Goal: Task Accomplishment & Management: Use online tool/utility

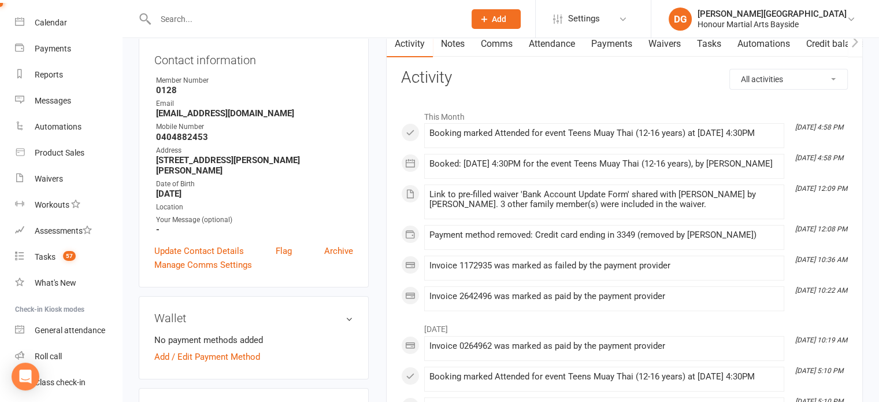
scroll to position [128, 0]
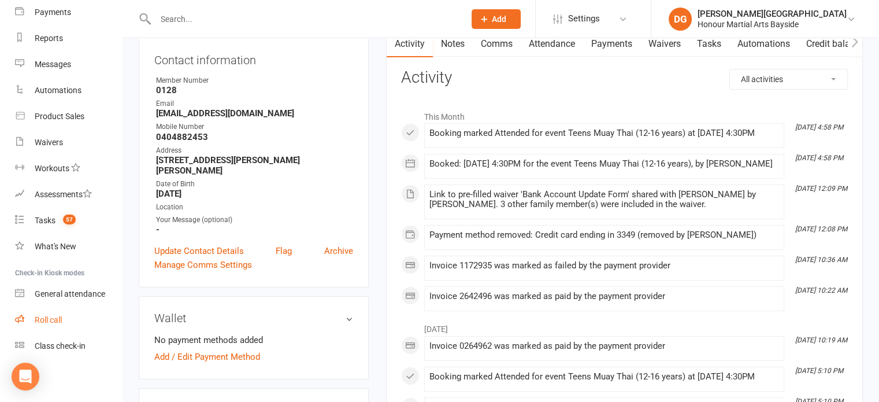
click at [45, 318] on div "Roll call" at bounding box center [48, 319] width 27 height 9
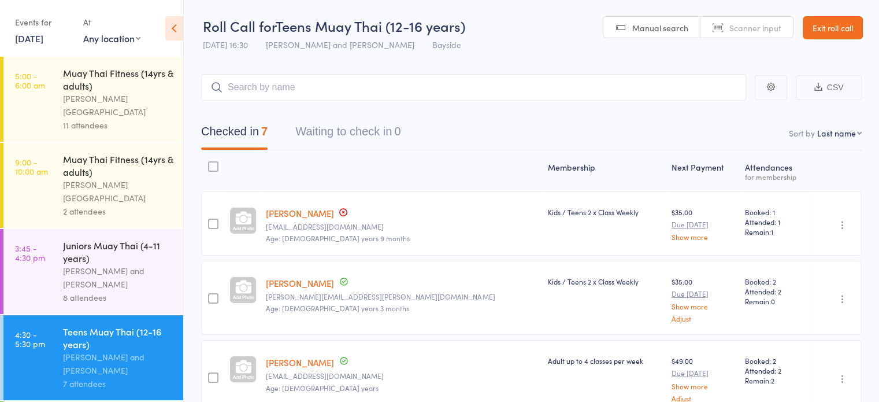
click at [751, 31] on span "Scanner input" at bounding box center [755, 28] width 52 height 12
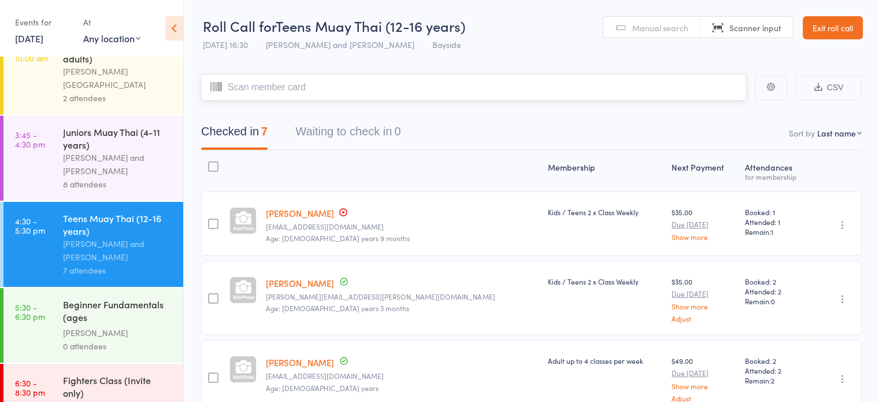
scroll to position [121, 0]
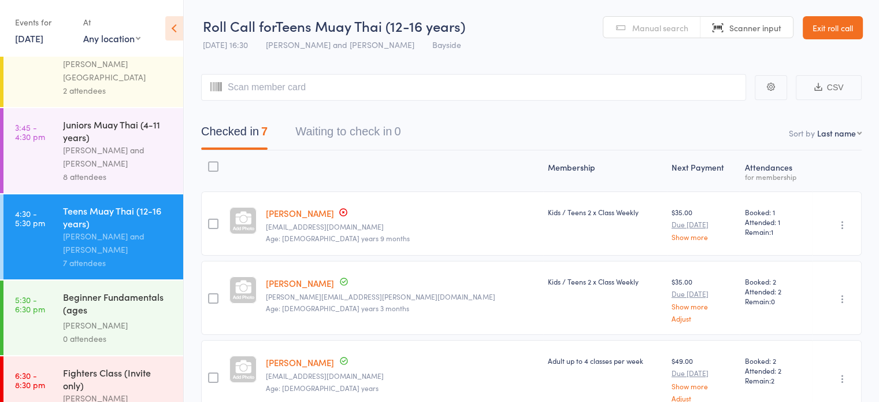
click at [69, 318] on div "Alfie Smith" at bounding box center [118, 324] width 110 height 13
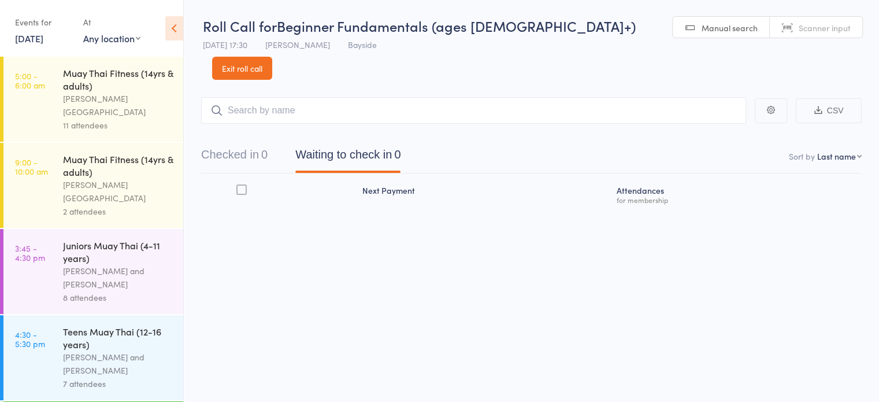
click at [799, 32] on span "Scanner input" at bounding box center [825, 28] width 52 height 12
type input "0102"
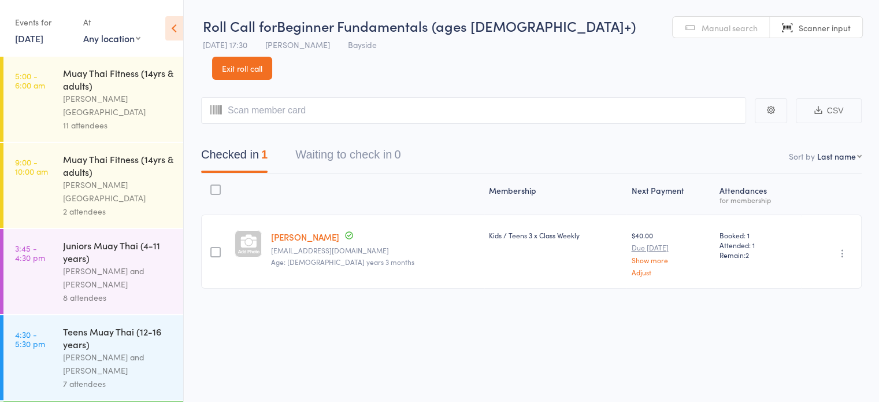
click at [95, 350] on div "Alfie Smith and Dwayne Glasgow" at bounding box center [118, 363] width 110 height 27
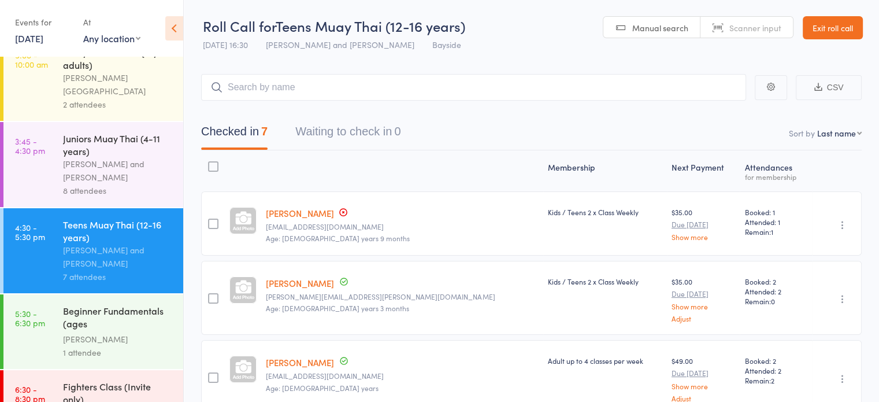
scroll to position [121, 0]
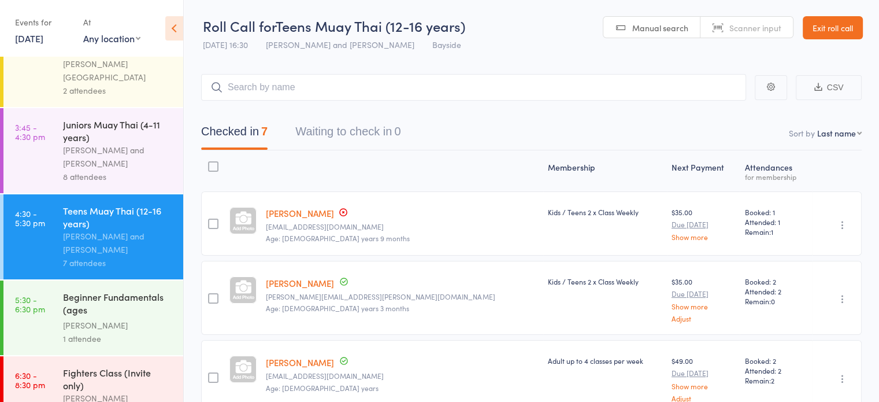
click at [83, 318] on div "Alfie Smith" at bounding box center [118, 324] width 110 height 13
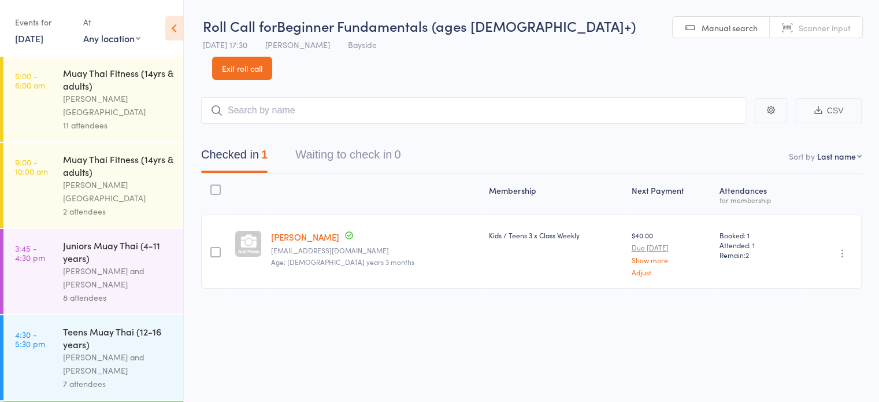
click at [799, 22] on span "Scanner input" at bounding box center [825, 28] width 52 height 12
type input "0262"
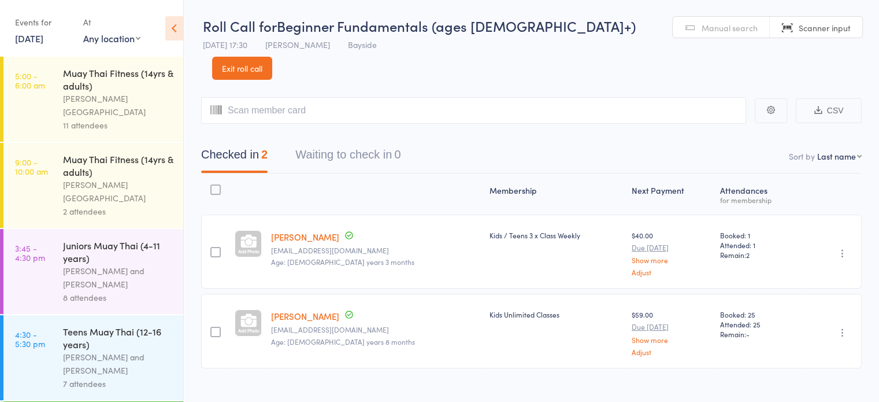
click at [95, 350] on div "Alfie Smith and Dwayne Glasgow" at bounding box center [118, 363] width 110 height 27
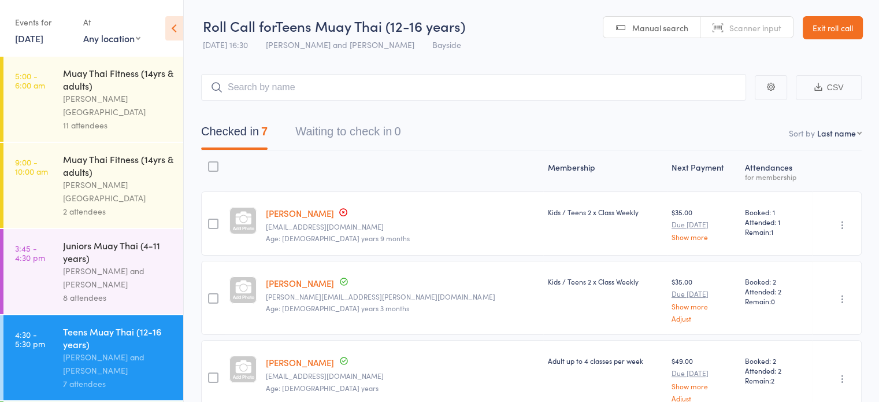
click at [307, 209] on link "[PERSON_NAME]" at bounding box center [300, 213] width 68 height 12
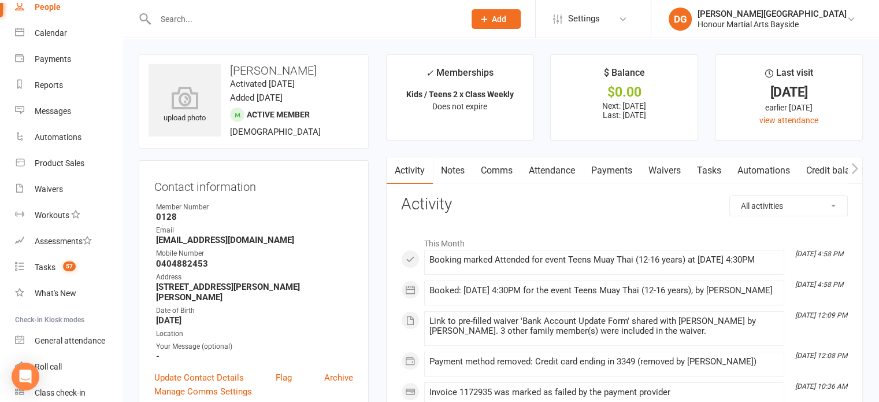
scroll to position [128, 0]
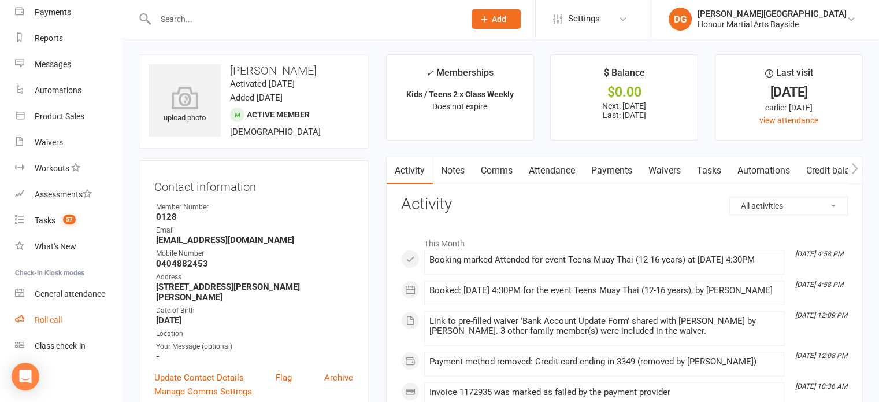
click at [47, 318] on div "Roll call" at bounding box center [48, 319] width 27 height 9
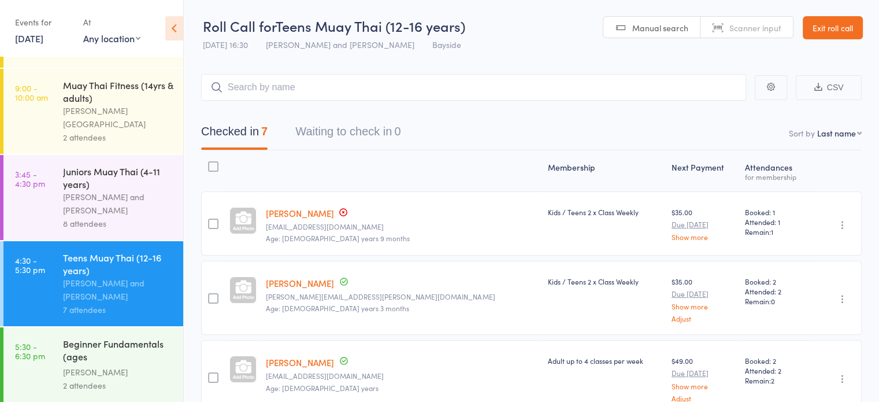
scroll to position [121, 0]
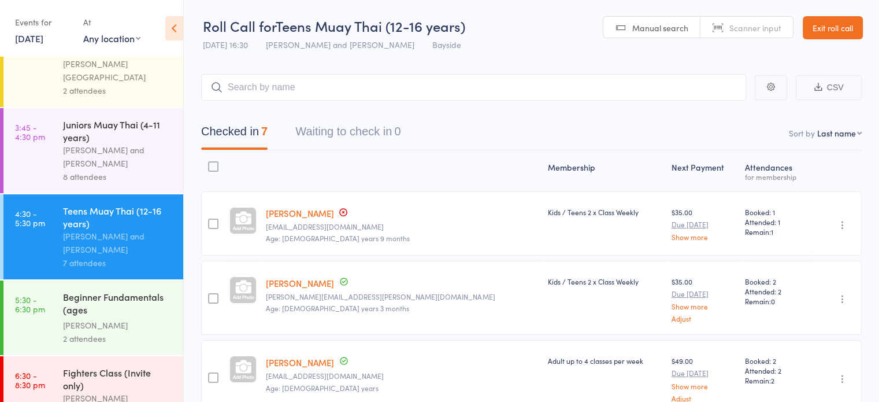
click at [50, 286] on link "5:30 - 6:30 pm Beginner Fundamentals (ages 17+) Alfie Smith 2 attendees" at bounding box center [93, 317] width 180 height 75
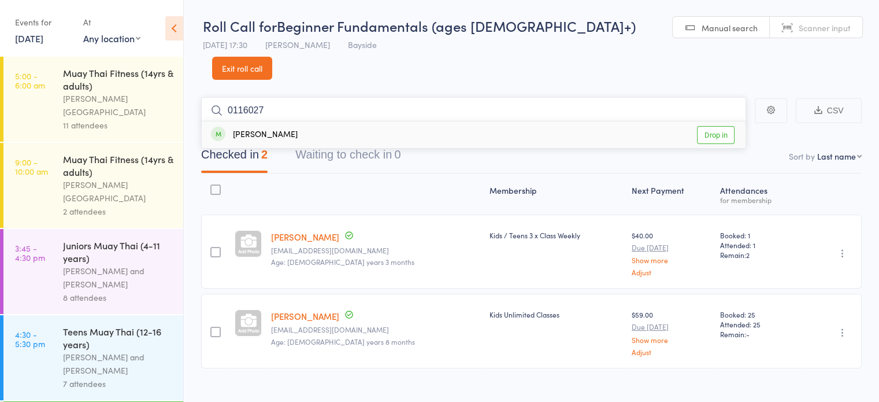
type input "01160271"
